Goal: Task Accomplishment & Management: Manage account settings

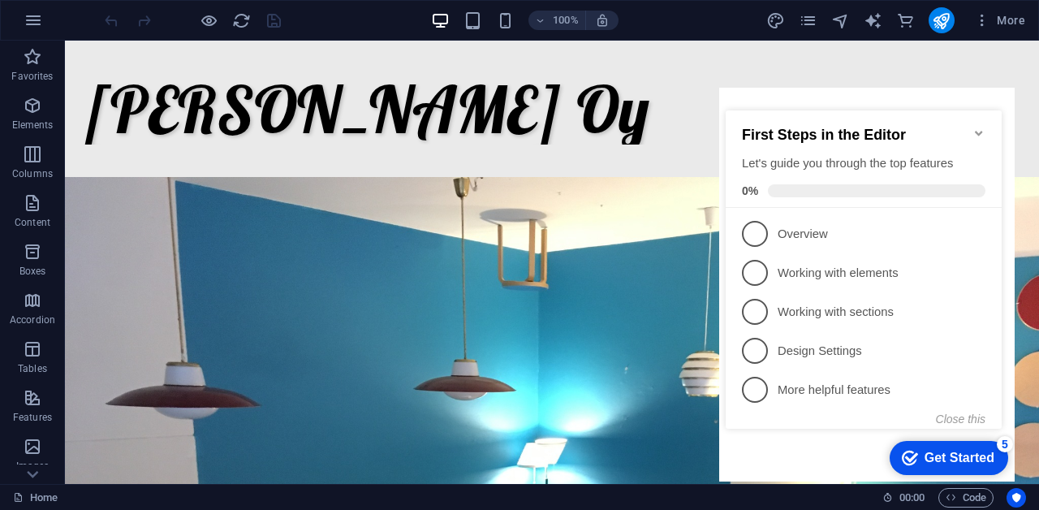
click at [980, 127] on icon "Minimize checklist" at bounding box center [978, 133] width 13 height 13
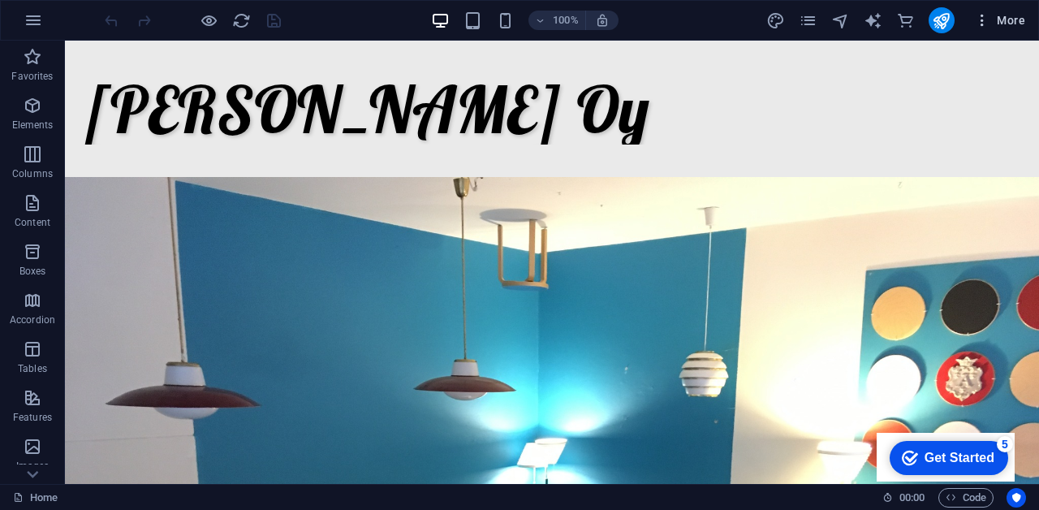
click at [1019, 18] on span "More" at bounding box center [999, 20] width 51 height 16
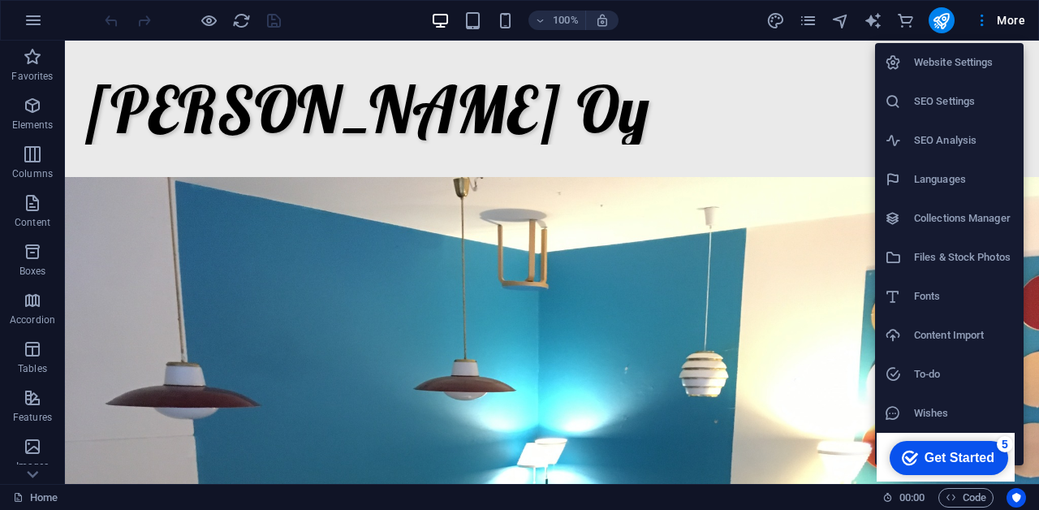
click at [978, 58] on h6 "Website Settings" at bounding box center [964, 62] width 100 height 19
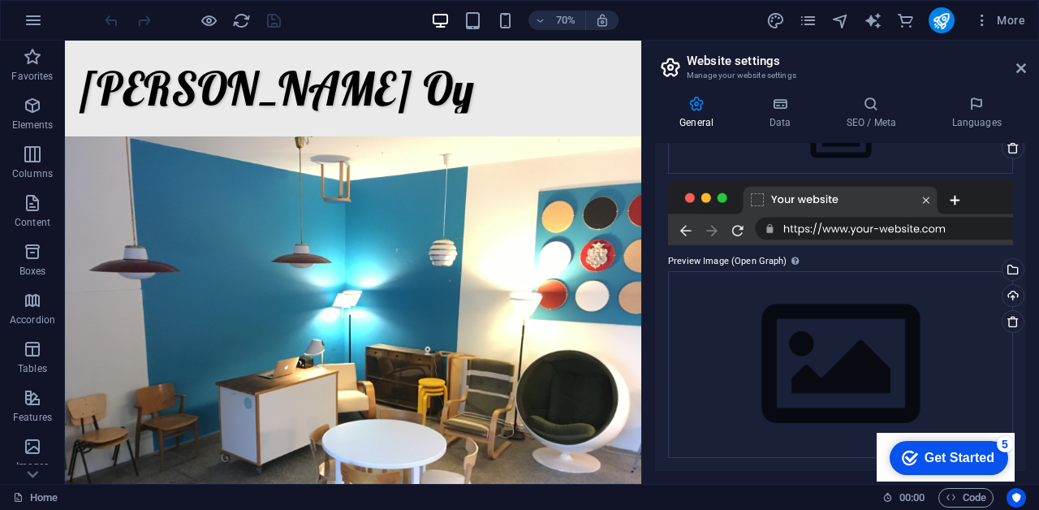
scroll to position [225, 0]
click at [1027, 25] on button "More" at bounding box center [1000, 20] width 64 height 26
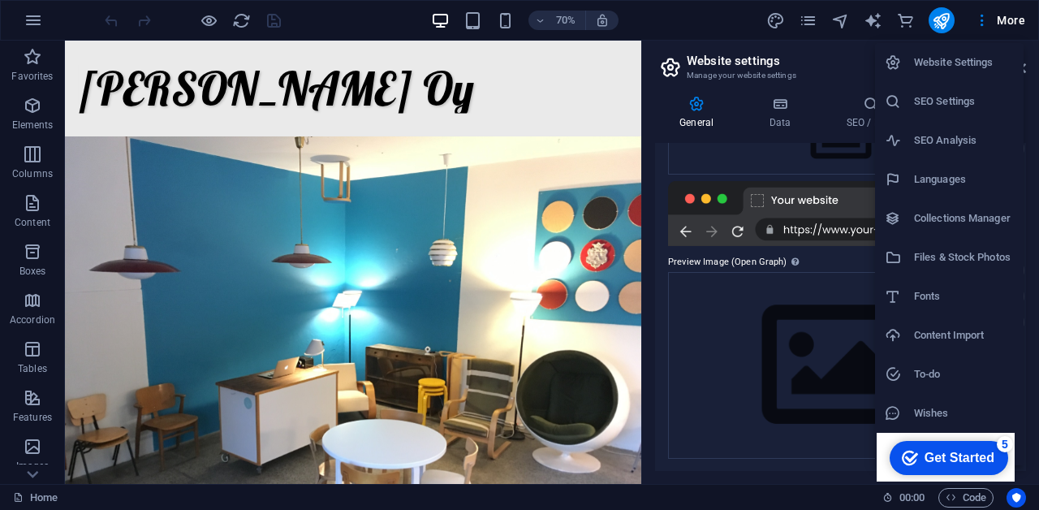
scroll to position [0, 0]
click at [949, 71] on h6 "Website Settings" at bounding box center [964, 62] width 100 height 19
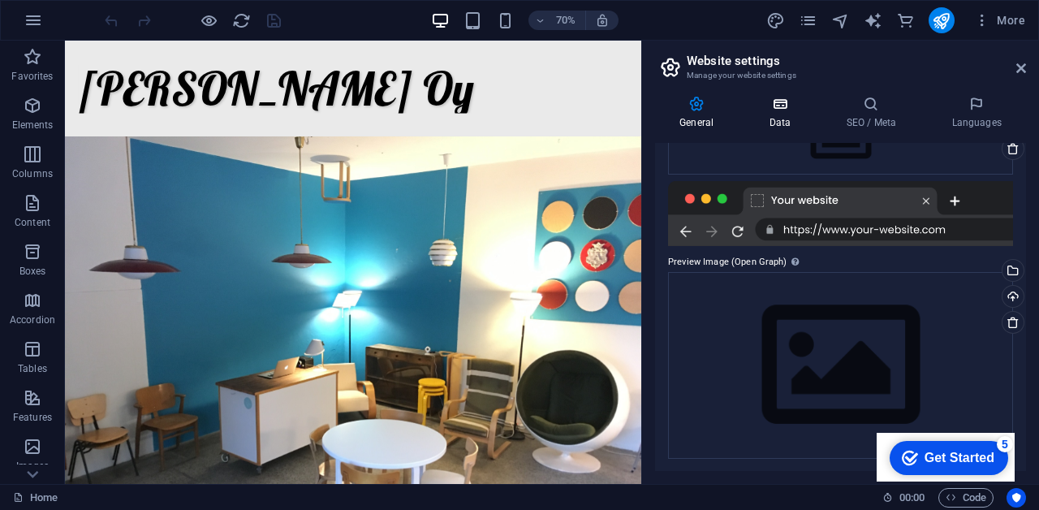
click at [792, 106] on icon at bounding box center [779, 104] width 71 height 16
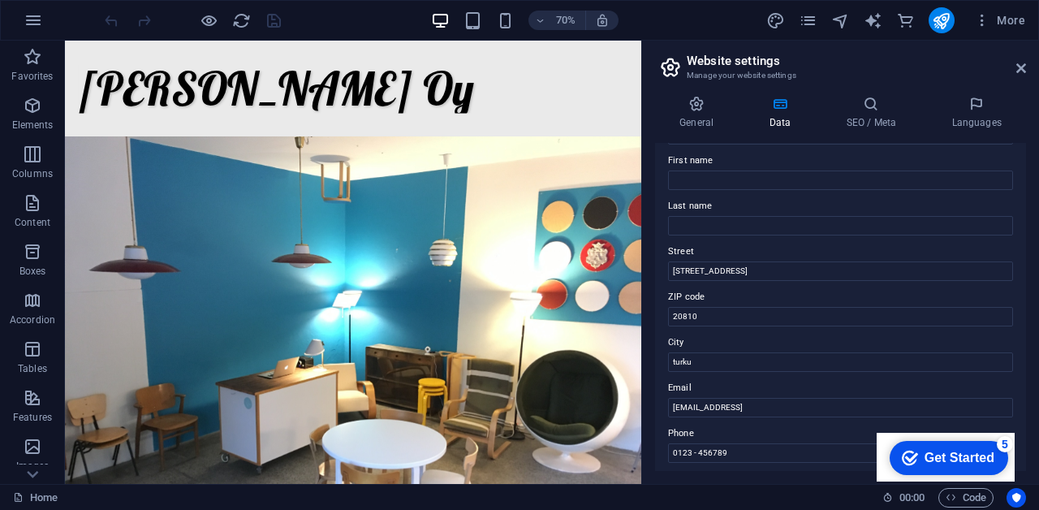
scroll to position [84, 0]
click at [1021, 68] on icon at bounding box center [1021, 68] width 10 height 13
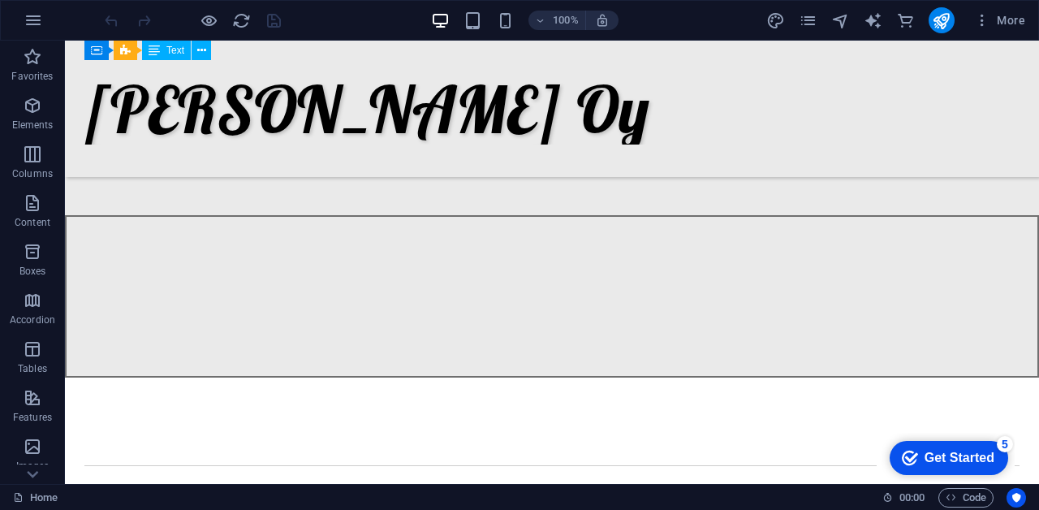
scroll to position [752, 0]
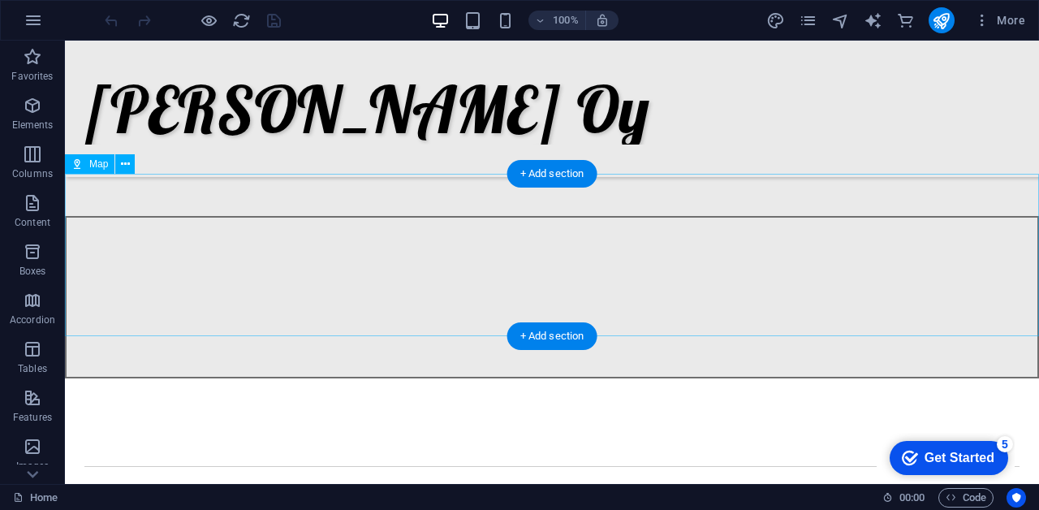
click at [139, 216] on div at bounding box center [552, 297] width 974 height 162
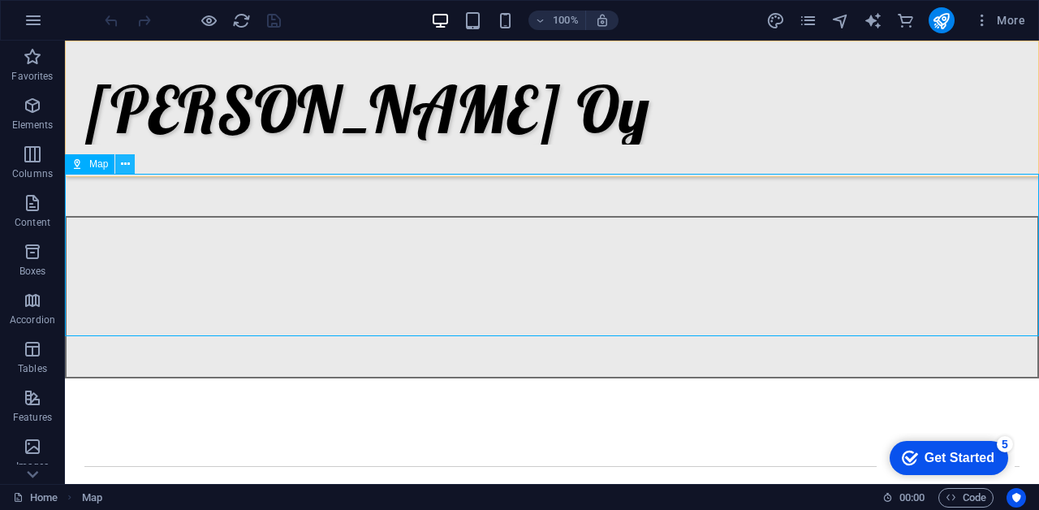
click at [121, 165] on icon at bounding box center [125, 164] width 9 height 17
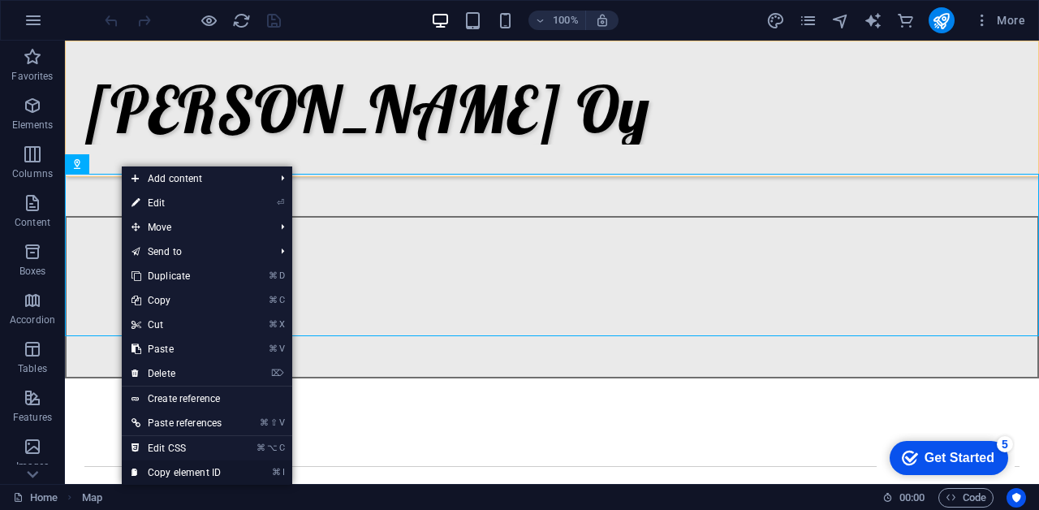
click at [208, 472] on link "⌘ I Copy element ID" at bounding box center [177, 472] width 110 height 24
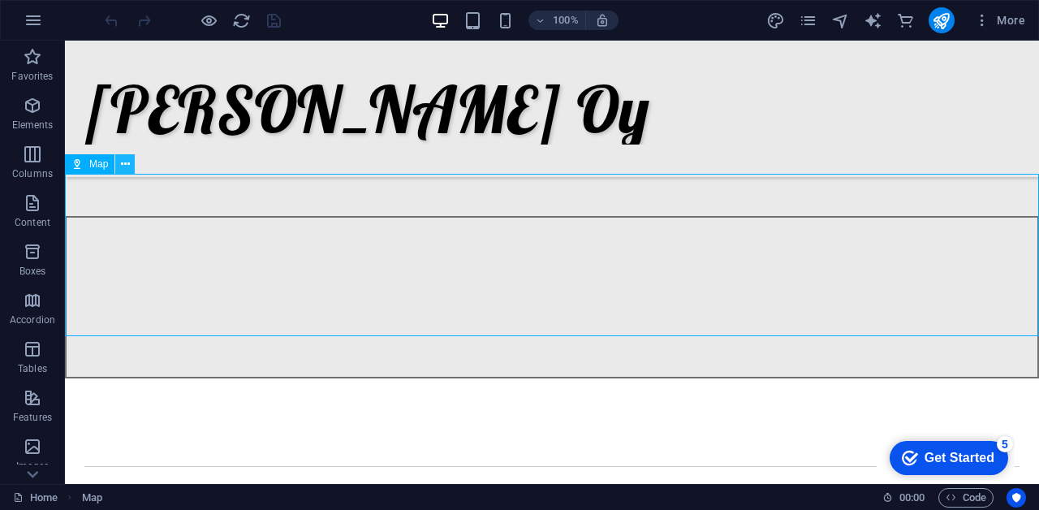
click at [125, 163] on icon at bounding box center [125, 164] width 9 height 17
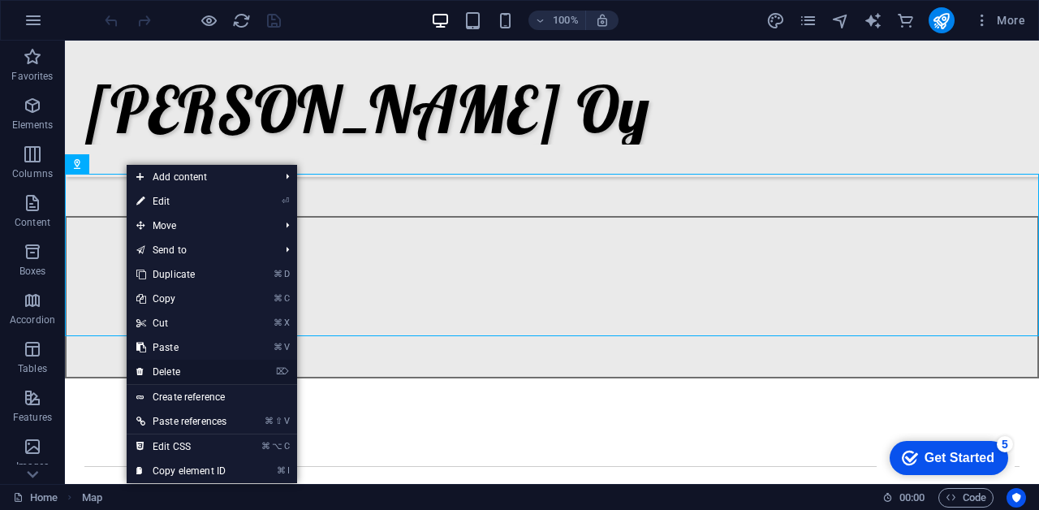
click at [175, 369] on link "⌦ Delete" at bounding box center [182, 372] width 110 height 24
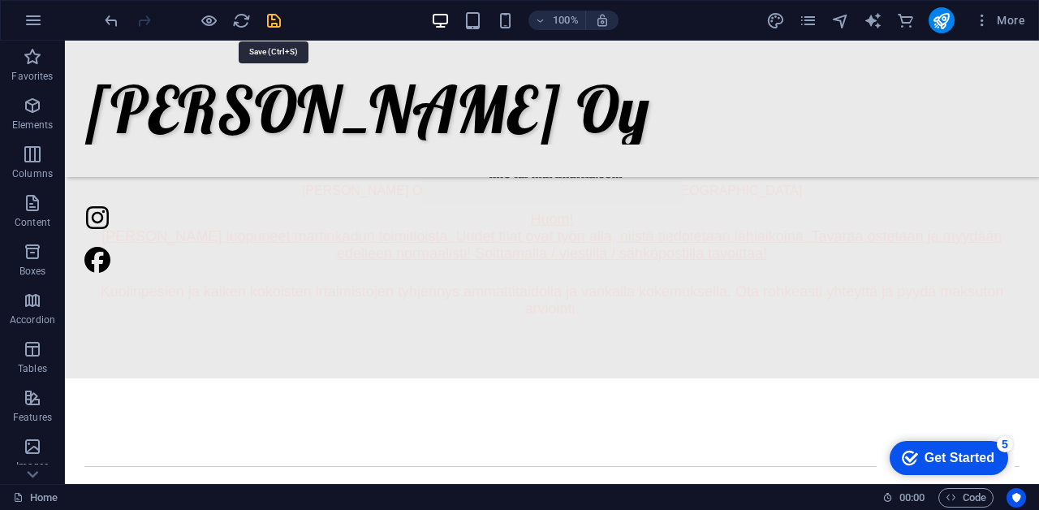
click at [275, 22] on icon "save" at bounding box center [274, 20] width 19 height 19
click at [943, 19] on icon "publish" at bounding box center [941, 20] width 19 height 19
